Goal: Task Accomplishment & Management: Complete application form

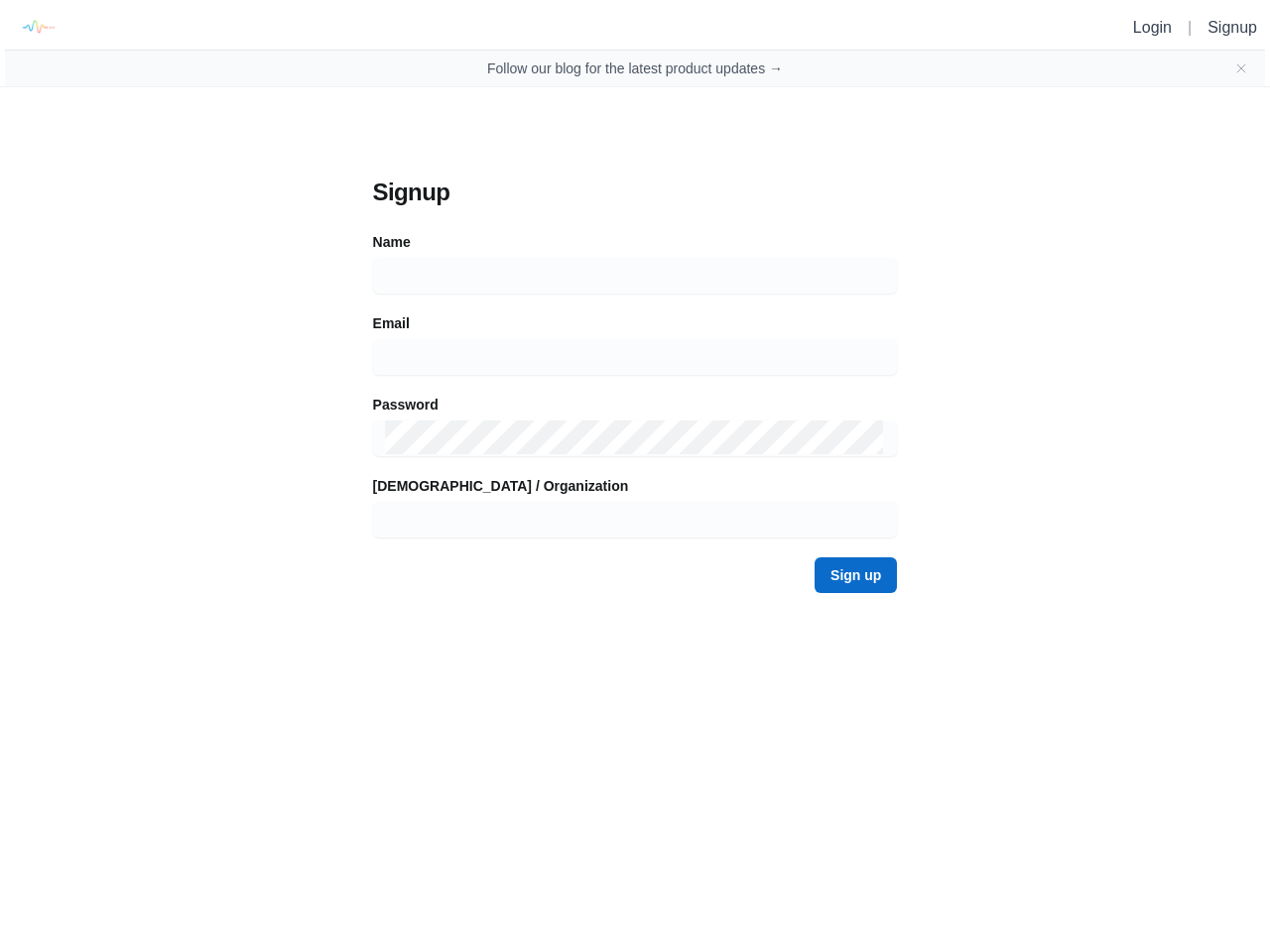
click at [635, 306] on form "Signup Name Email [DEMOGRAPHIC_DATA] / Organization Sign up" at bounding box center [635, 384] width 525 height 417
click at [32, 27] on img at bounding box center [37, 27] width 45 height 45
click at [1241, 69] on icon "Close banner" at bounding box center [1241, 69] width 8 height 8
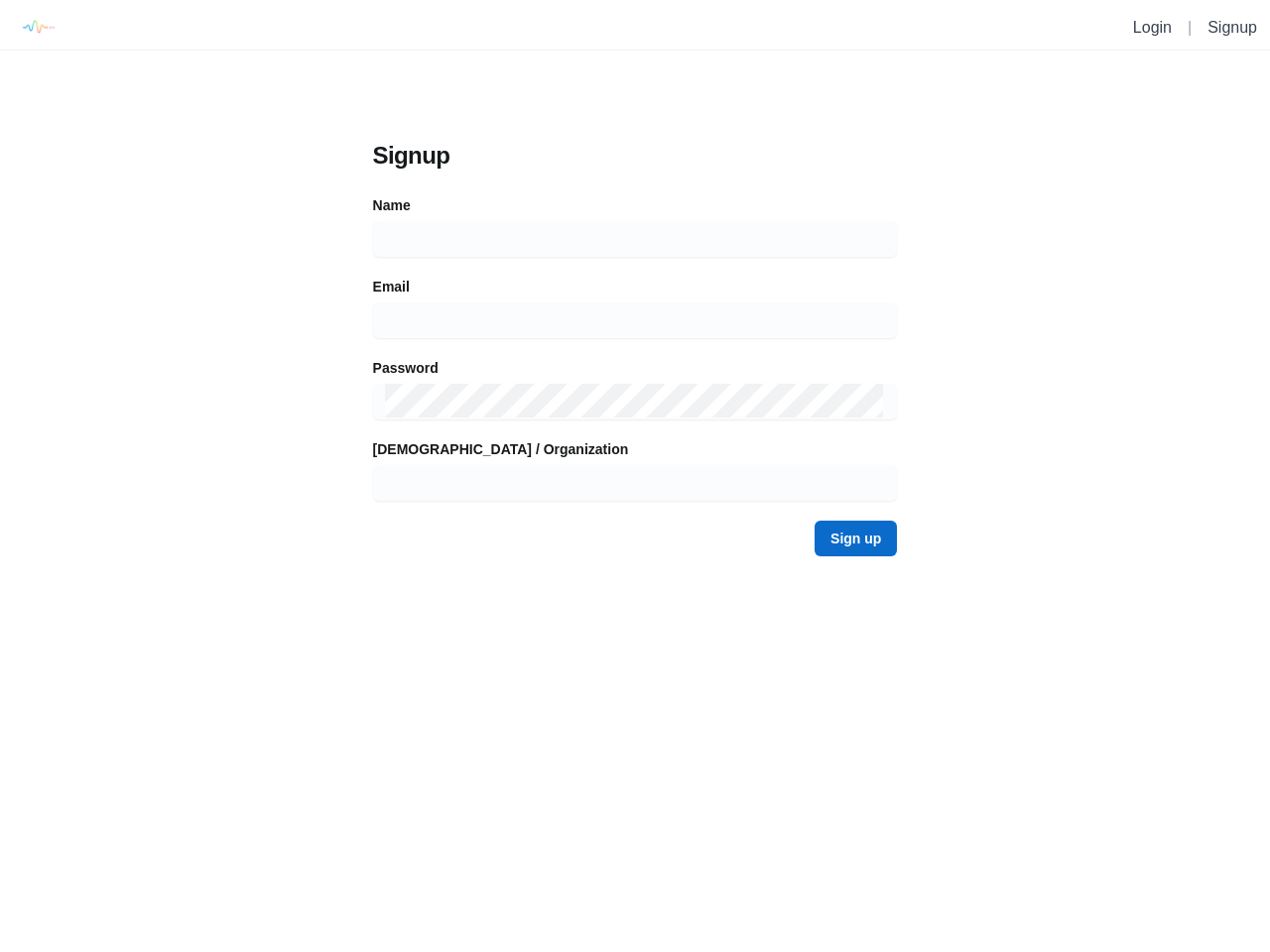
click at [635, 276] on form "Signup Name Email [DEMOGRAPHIC_DATA] / Organization Sign up" at bounding box center [635, 348] width 525 height 417
click at [635, 357] on form "Signup Name Email [DEMOGRAPHIC_DATA] / Organization Sign up" at bounding box center [635, 348] width 525 height 417
click at [635, 439] on form "Signup Name Email [DEMOGRAPHIC_DATA] / Organization Sign up" at bounding box center [635, 348] width 525 height 417
click at [635, 519] on form "Signup Name Email [DEMOGRAPHIC_DATA] / Organization Sign up" at bounding box center [635, 348] width 525 height 417
click at [857, 575] on div "Signup Name Email [DEMOGRAPHIC_DATA] / Organization Sign up" at bounding box center [635, 348] width 564 height 457
